Goal: Task Accomplishment & Management: Manage account settings

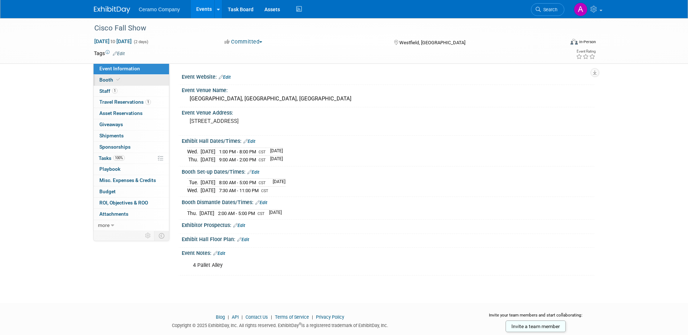
click at [112, 81] on span "Booth" at bounding box center [110, 80] width 22 height 6
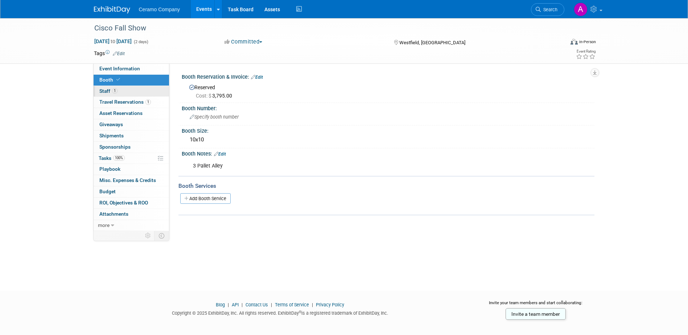
click at [108, 93] on span "Staff 1" at bounding box center [108, 91] width 18 height 6
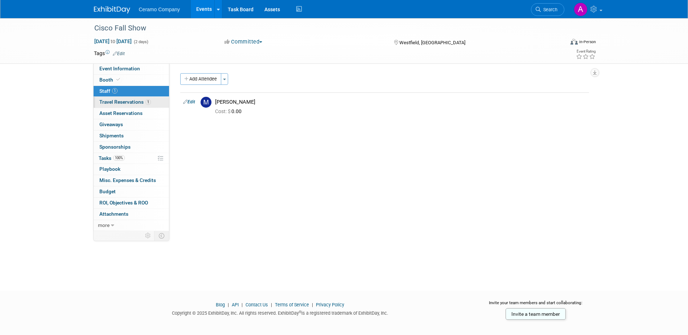
click at [107, 104] on span "Travel Reservations 1" at bounding box center [125, 102] width 52 height 6
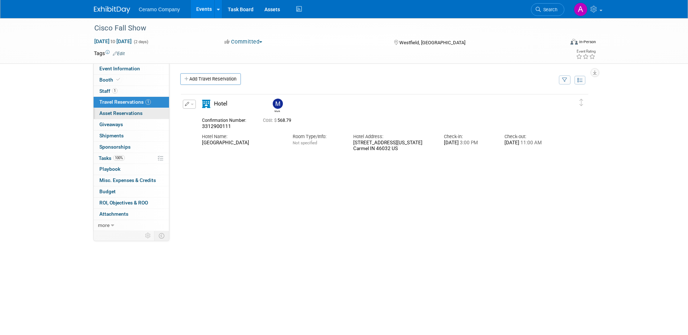
click at [105, 116] on span "Asset Reservations 0" at bounding box center [120, 113] width 43 height 6
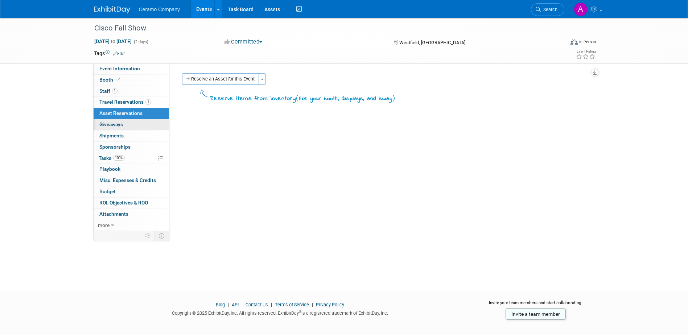
click at [104, 126] on span "Giveaways 0" at bounding box center [111, 125] width 24 height 6
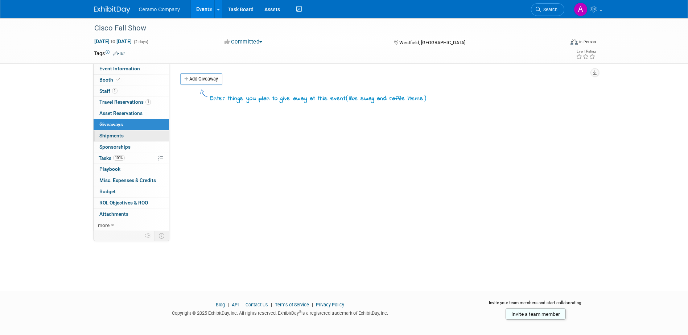
click at [103, 135] on span "Shipments 0" at bounding box center [111, 136] width 24 height 6
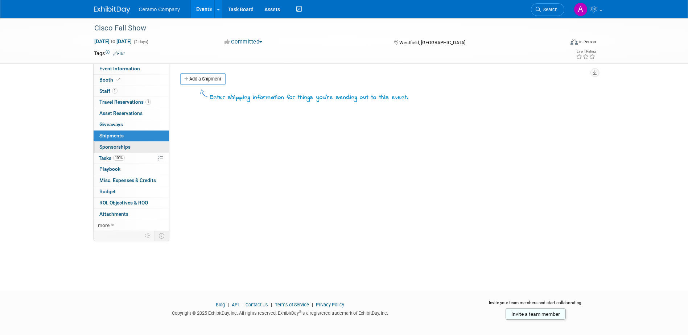
click at [103, 144] on span "Sponsorships 0" at bounding box center [114, 147] width 31 height 6
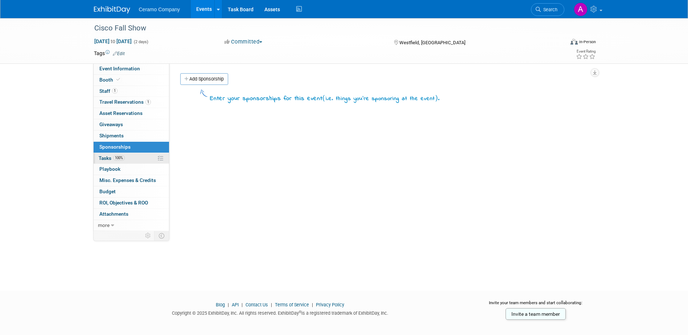
click at [102, 160] on span "Tasks 100%" at bounding box center [112, 158] width 26 height 6
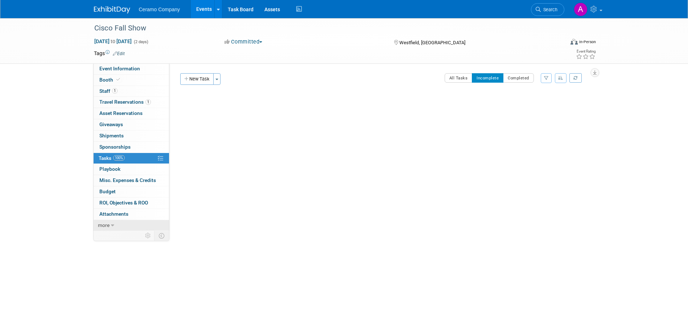
click at [110, 222] on link "more" at bounding box center [131, 225] width 75 height 11
click at [134, 157] on link "100% Tasks 100%" at bounding box center [131, 158] width 75 height 11
click at [339, 80] on button "All Tasks" at bounding box center [459, 77] width 28 height 9
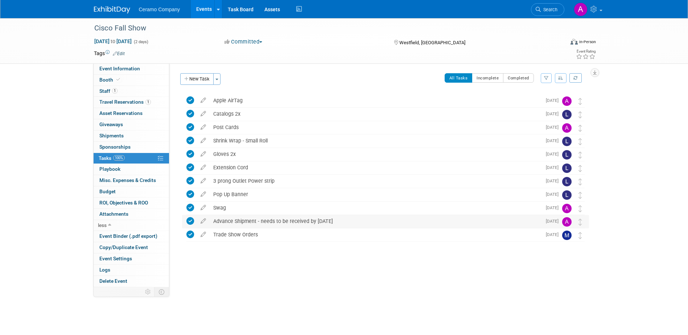
click at [272, 224] on div "Advance Shipment - needs to be received by [DATE]" at bounding box center [376, 221] width 332 height 12
